Goal: Information Seeking & Learning: Compare options

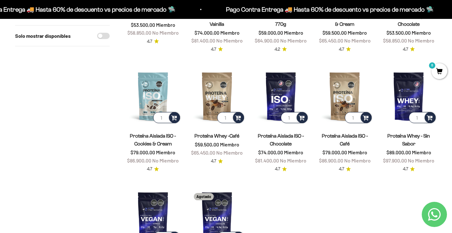
scroll to position [154, 0]
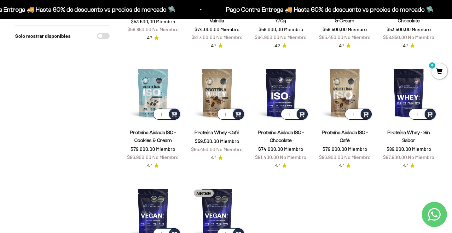
click at [150, 91] on img at bounding box center [153, 93] width 56 height 56
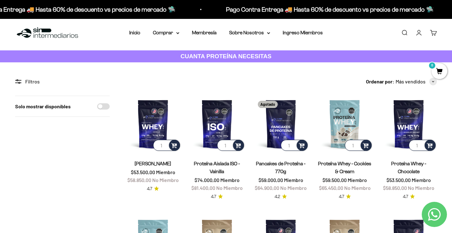
scroll to position [1, 0]
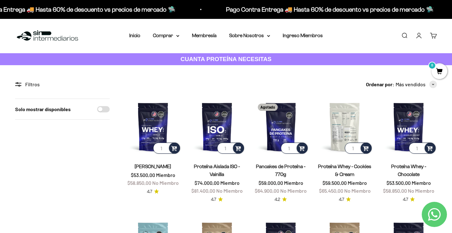
click at [359, 125] on img at bounding box center [345, 127] width 56 height 56
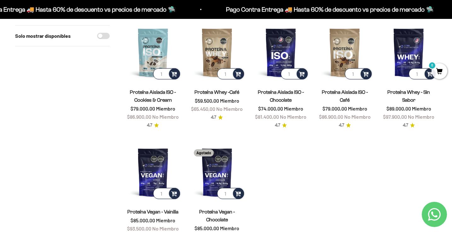
scroll to position [190, 0]
